Goal: Task Accomplishment & Management: Manage account settings

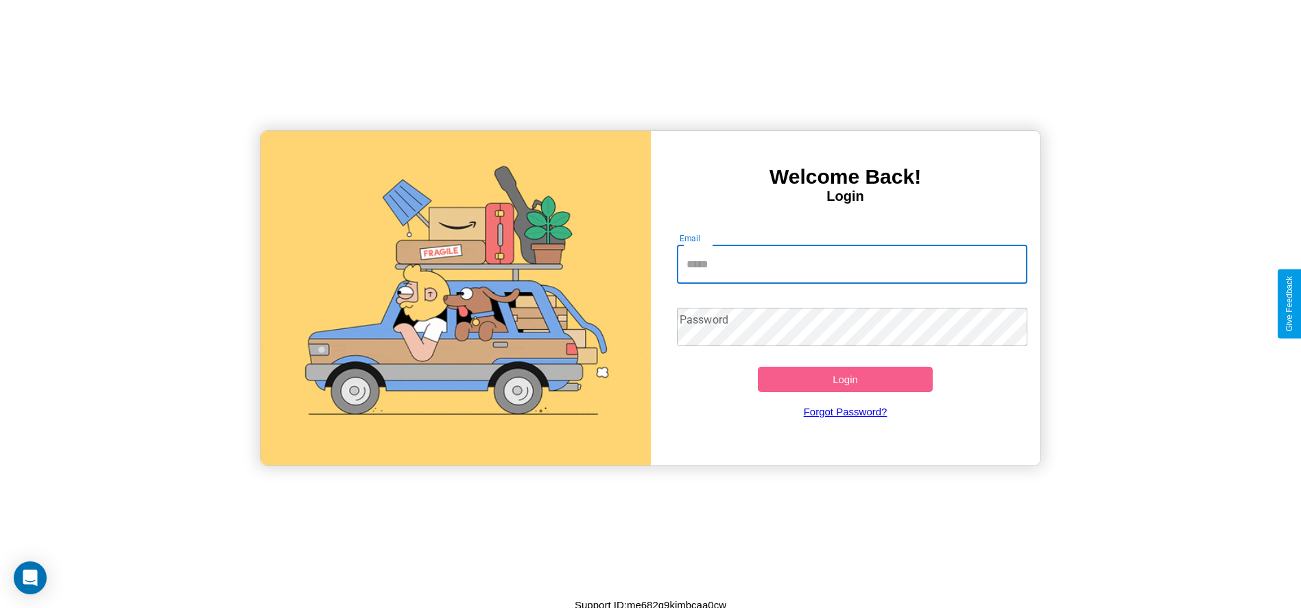
click at [852, 264] on input "Email" at bounding box center [852, 265] width 350 height 38
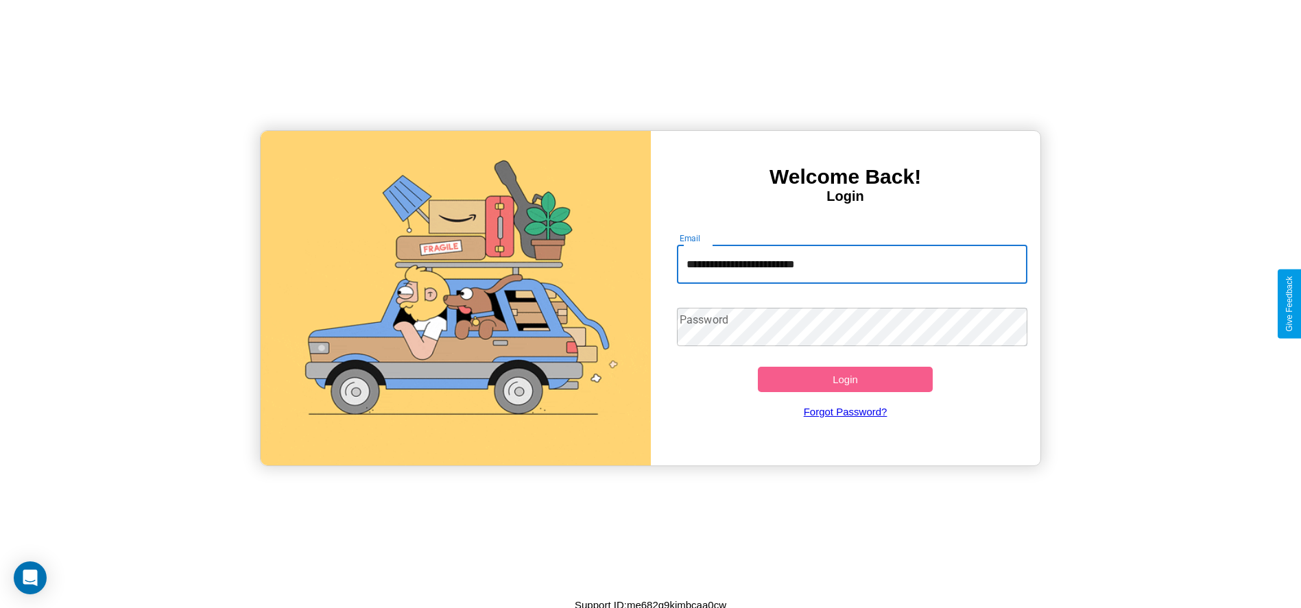
type input "**********"
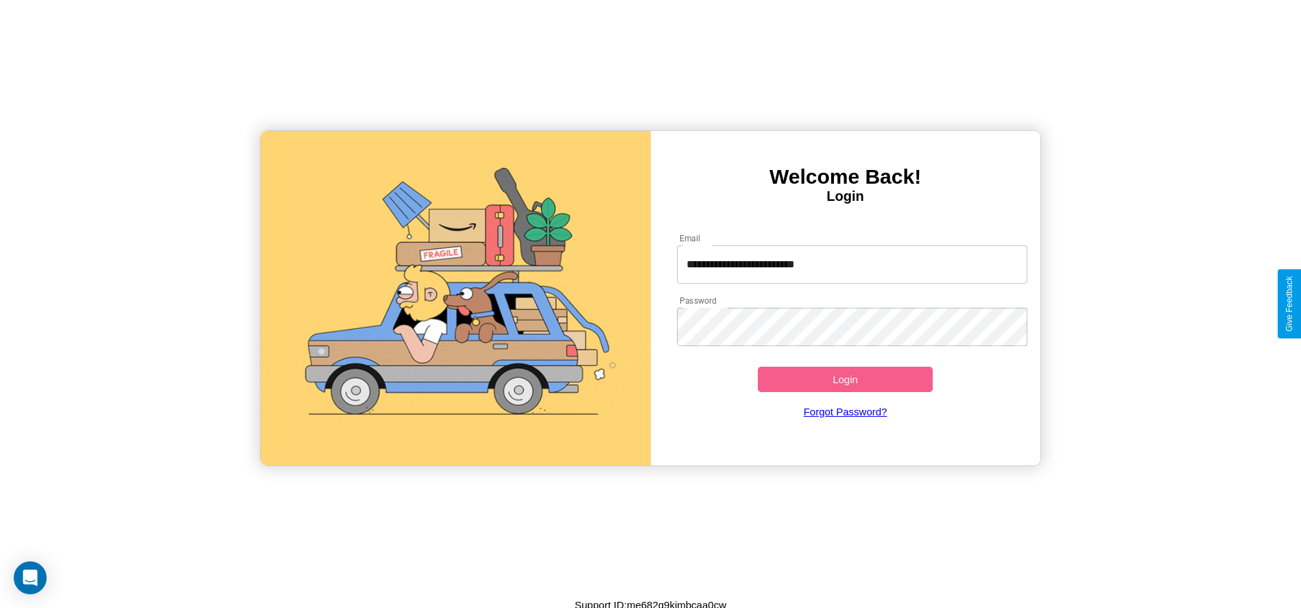
click at [845, 379] on button "Login" at bounding box center [846, 379] width 176 height 25
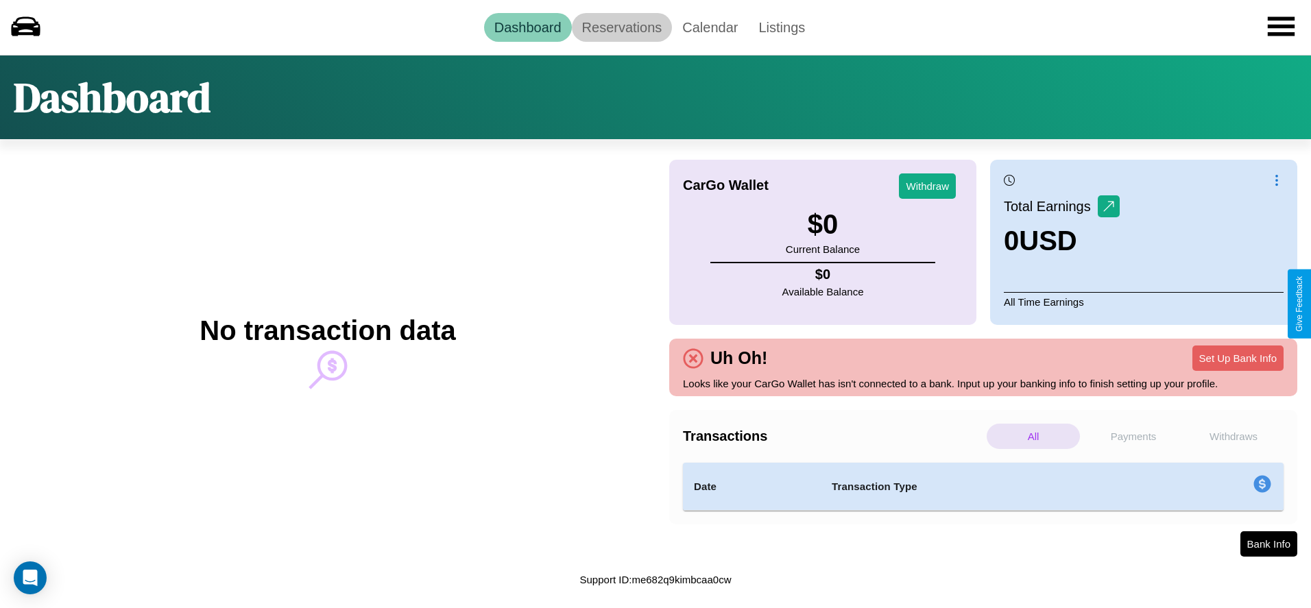
click at [621, 27] on link "Reservations" at bounding box center [622, 27] width 101 height 29
